Goal: Task Accomplishment & Management: Manage account settings

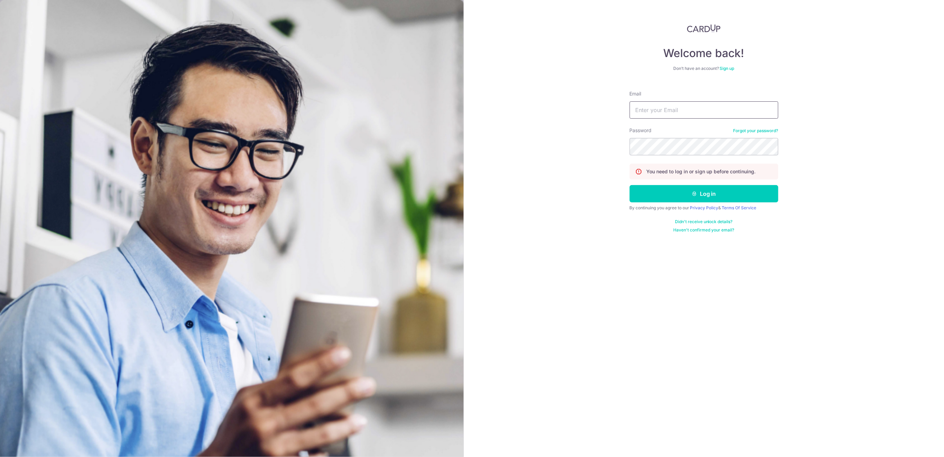
click at [681, 110] on input "Email" at bounding box center [704, 109] width 149 height 17
type input "[EMAIL_ADDRESS][DOMAIN_NAME]"
click at [722, 198] on button "Log in" at bounding box center [704, 193] width 149 height 17
